Goal: Transaction & Acquisition: Purchase product/service

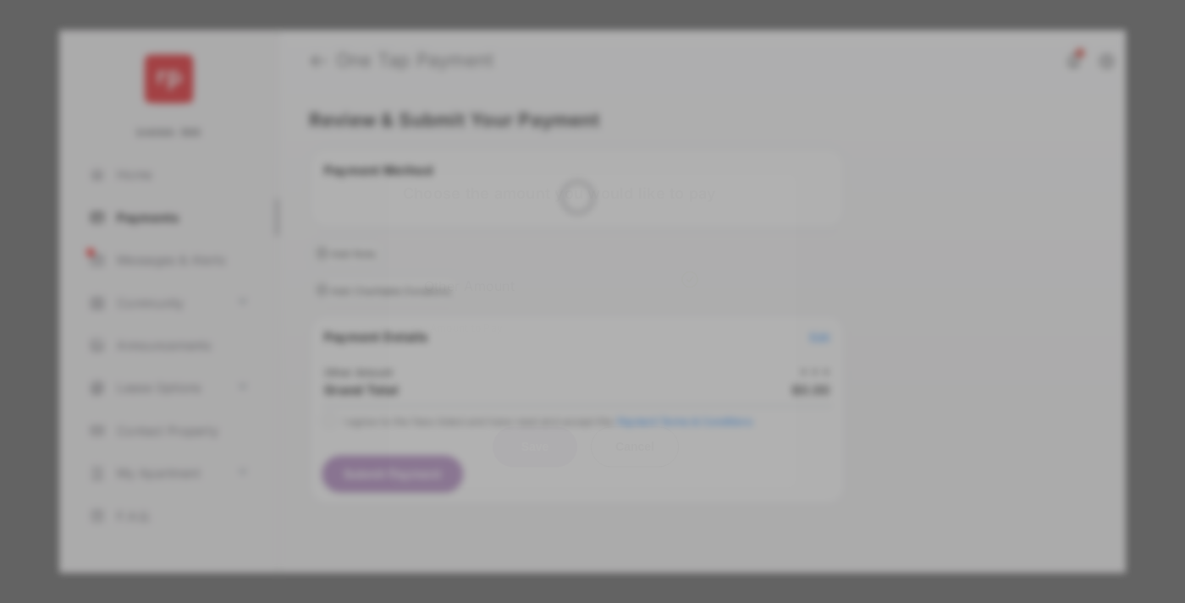
click at [561, 272] on div "Other Amount" at bounding box center [561, 286] width 274 height 29
type input "**"
click at [535, 426] on button "Save" at bounding box center [534, 446] width 85 height 41
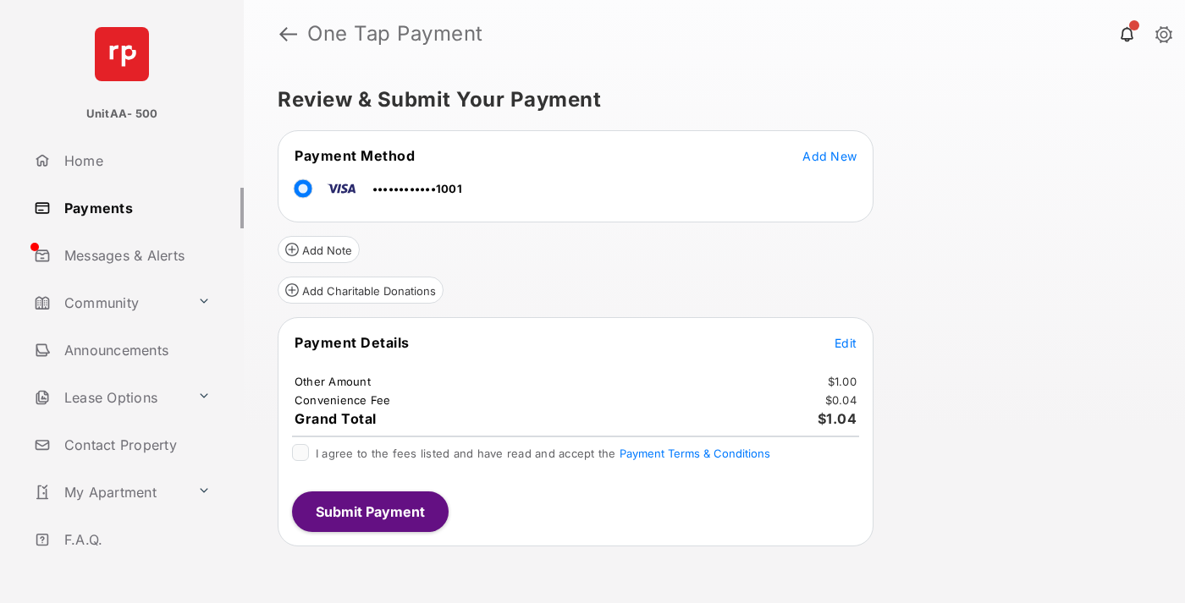
click at [845, 343] on span "Edit" at bounding box center [845, 343] width 22 height 14
click at [369, 511] on button "Submit Payment" at bounding box center [370, 512] width 157 height 41
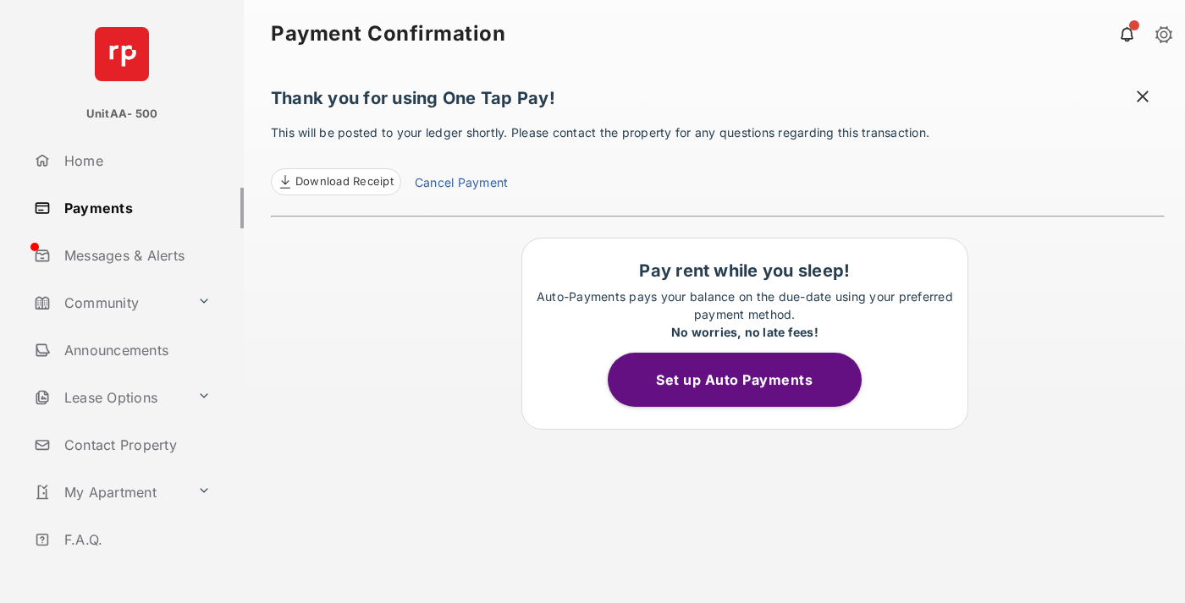
click at [132, 207] on link "Payments" at bounding box center [135, 208] width 217 height 41
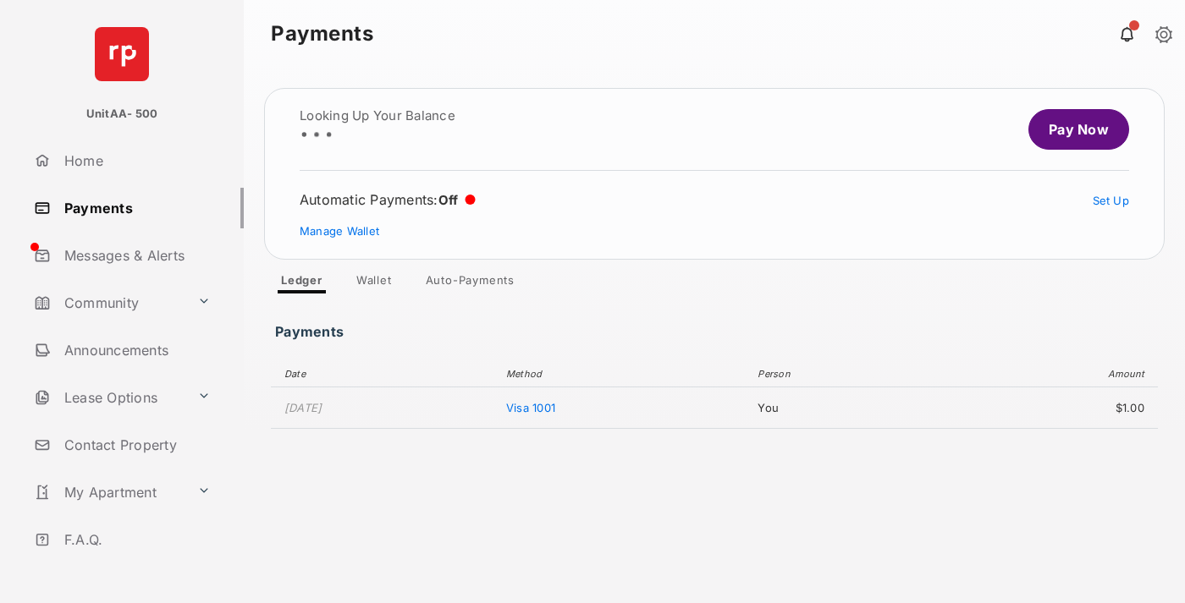
click at [1071, 129] on link "Pay Now" at bounding box center [1078, 129] width 101 height 41
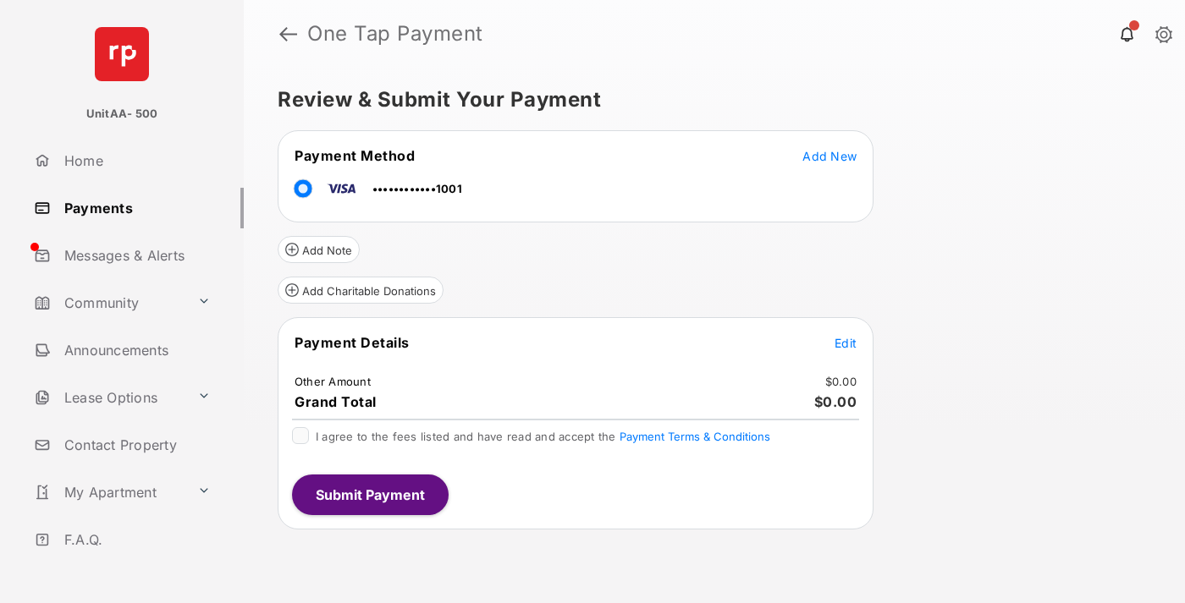
click at [845, 343] on span "Edit" at bounding box center [845, 343] width 22 height 14
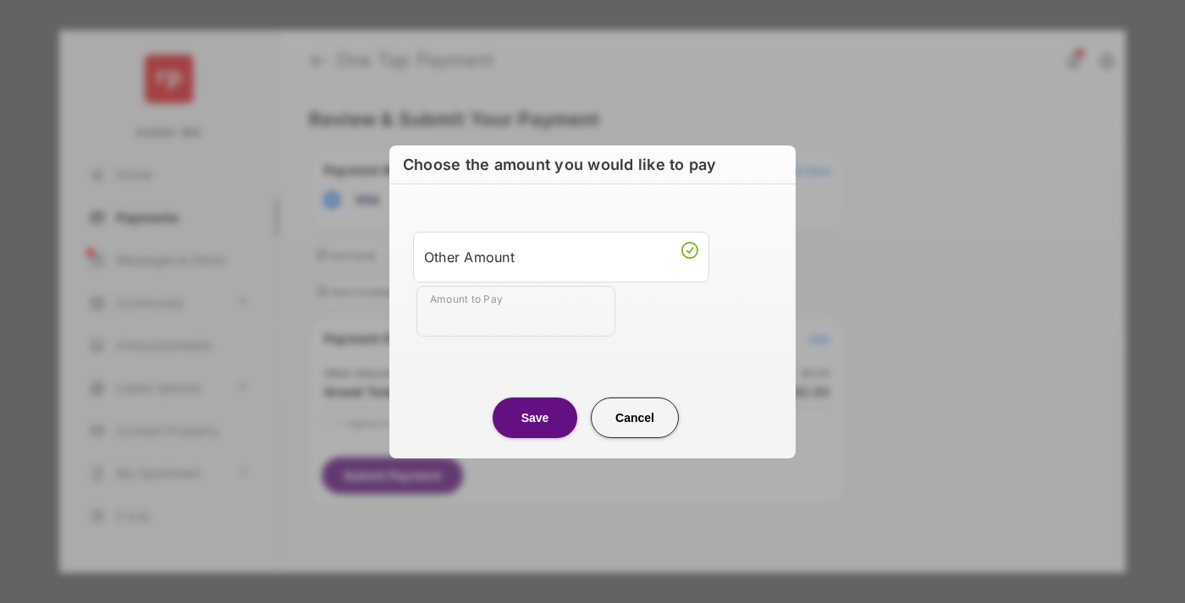
click at [561, 256] on div "Other Amount" at bounding box center [561, 256] width 274 height 29
type input "**"
click at [535, 417] on button "Save" at bounding box center [534, 417] width 85 height 41
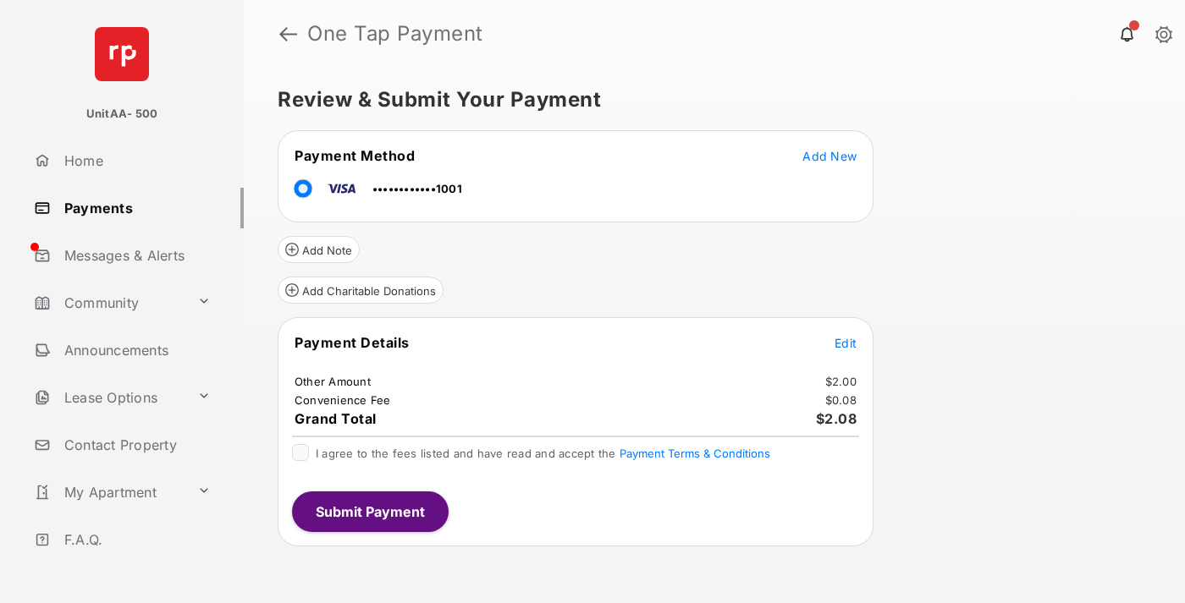
click at [369, 511] on button "Submit Payment" at bounding box center [370, 512] width 157 height 41
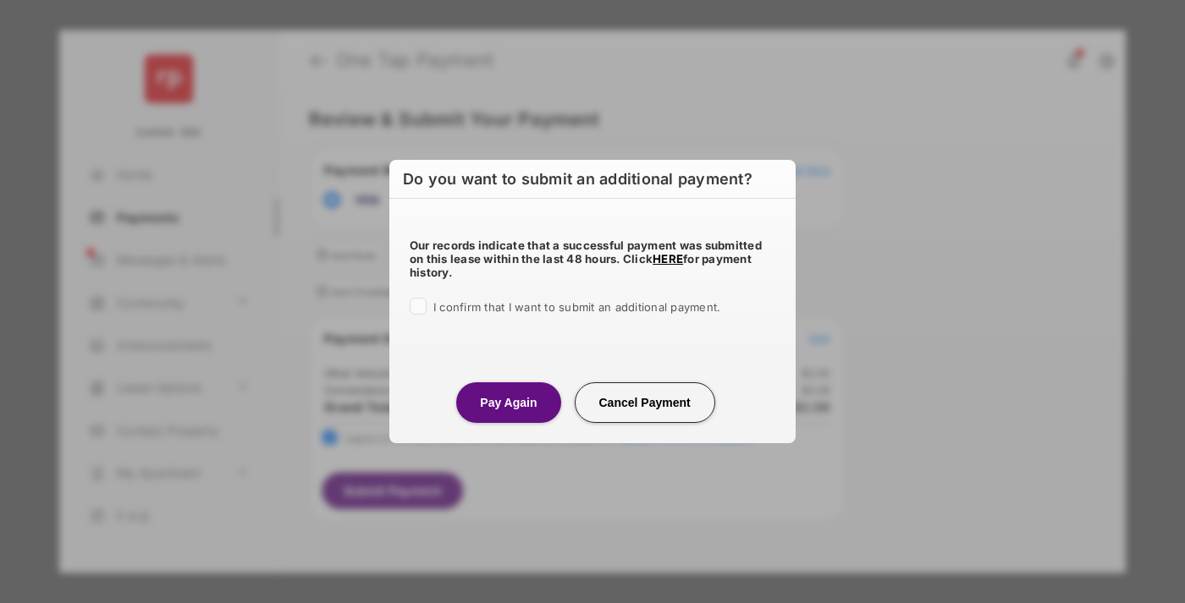
click at [508, 402] on button "Pay Again" at bounding box center [508, 402] width 104 height 41
